Goal: Use online tool/utility: Use online tool/utility

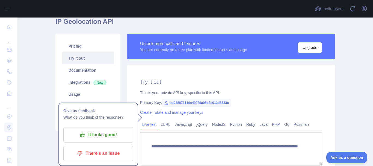
scroll to position [24, 0]
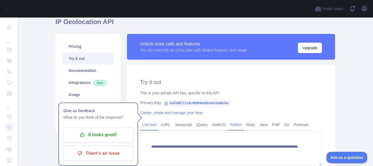
click at [235, 125] on link "Python" at bounding box center [236, 124] width 16 height 9
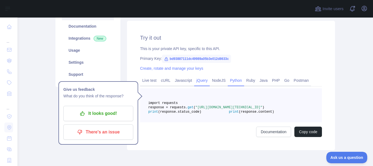
scroll to position [69, 0]
click at [272, 77] on link "PHP" at bounding box center [276, 80] width 12 height 9
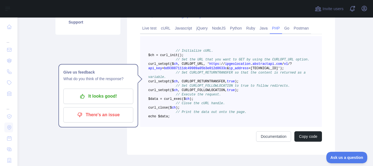
scroll to position [112, 0]
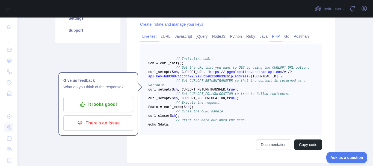
click at [147, 35] on link "Live test" at bounding box center [149, 36] width 19 height 9
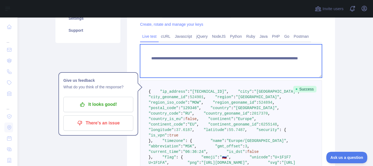
click at [154, 65] on textarea "**********" at bounding box center [231, 60] width 182 height 33
click at [155, 66] on textarea "**********" at bounding box center [231, 60] width 182 height 33
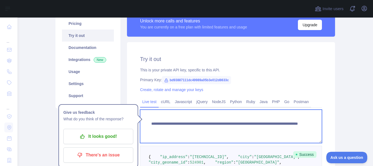
scroll to position [46, 0]
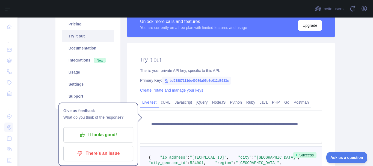
click at [165, 81] on icon at bounding box center [166, 81] width 4 height 4
click at [167, 81] on span "bd93887111dc49989a05b3e012d8633c" at bounding box center [196, 80] width 69 height 8
click at [164, 89] on link "Create, rotate and manage your keys" at bounding box center [171, 90] width 63 height 4
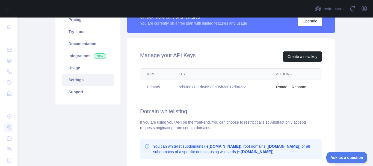
scroll to position [51, 0]
click at [176, 89] on td "bd93887111dc49989a05b3e012d8633c" at bounding box center [220, 87] width 97 height 14
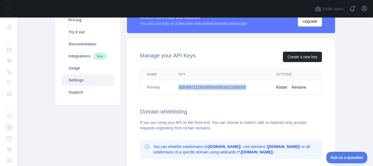
drag, startPoint x: 176, startPoint y: 87, endPoint x: 248, endPoint y: 90, distance: 72.1
click at [248, 90] on td "bd93887111dc49989a05b3e012d8633c" at bounding box center [220, 87] width 97 height 14
copy td "bd93887111dc49989a05b3e012d8633c"
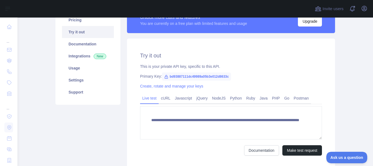
scroll to position [94, 0]
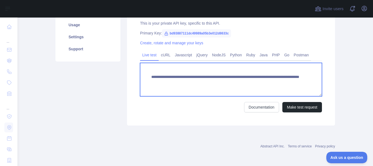
drag, startPoint x: 232, startPoint y: 83, endPoint x: 251, endPoint y: 82, distance: 20.0
click at [251, 82] on textarea "**********" at bounding box center [231, 79] width 182 height 33
